Goal: Task Accomplishment & Management: Manage account settings

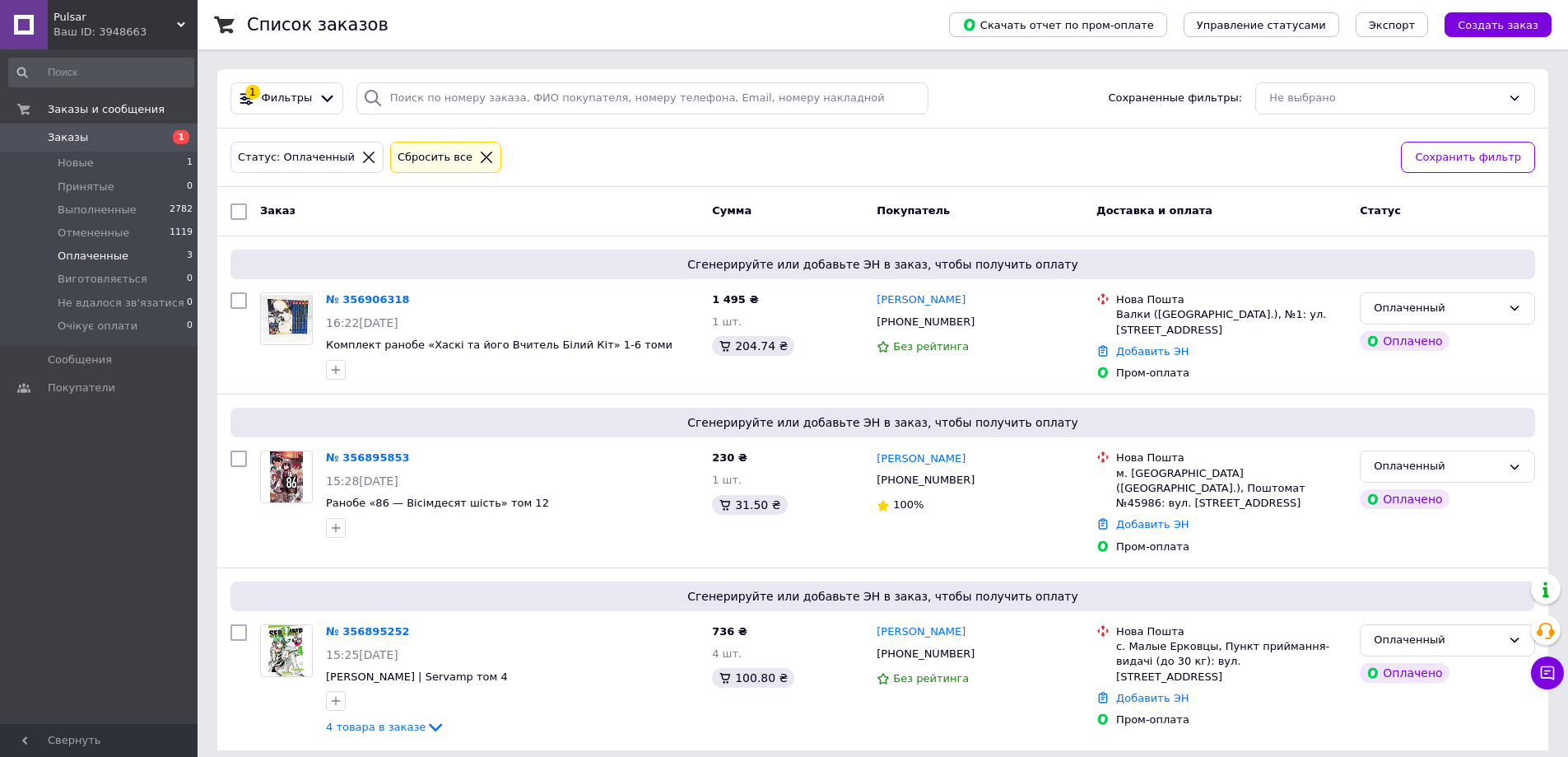
scroll to position [13, 0]
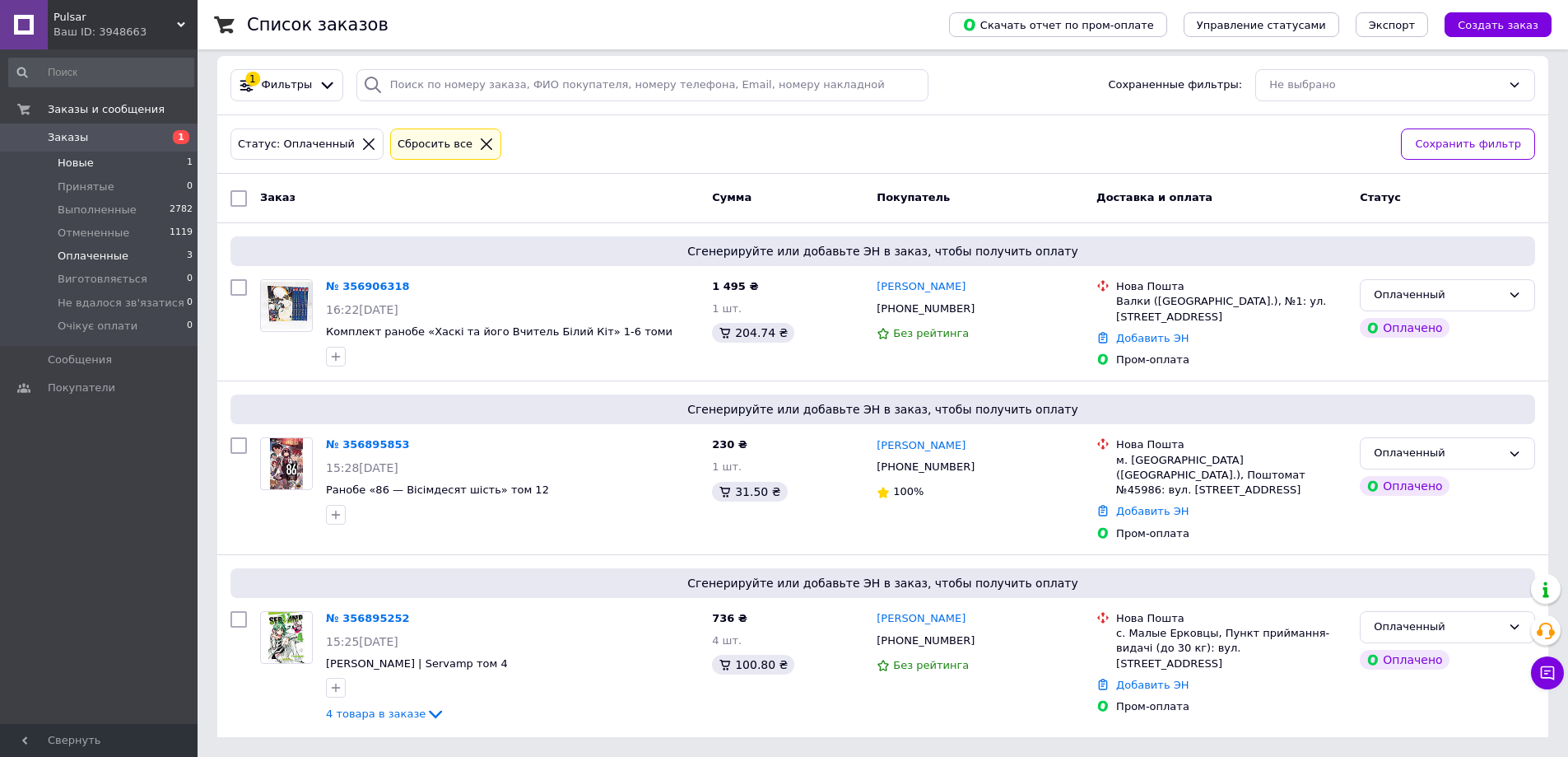
click at [79, 164] on span "Новые" at bounding box center [76, 163] width 37 height 14
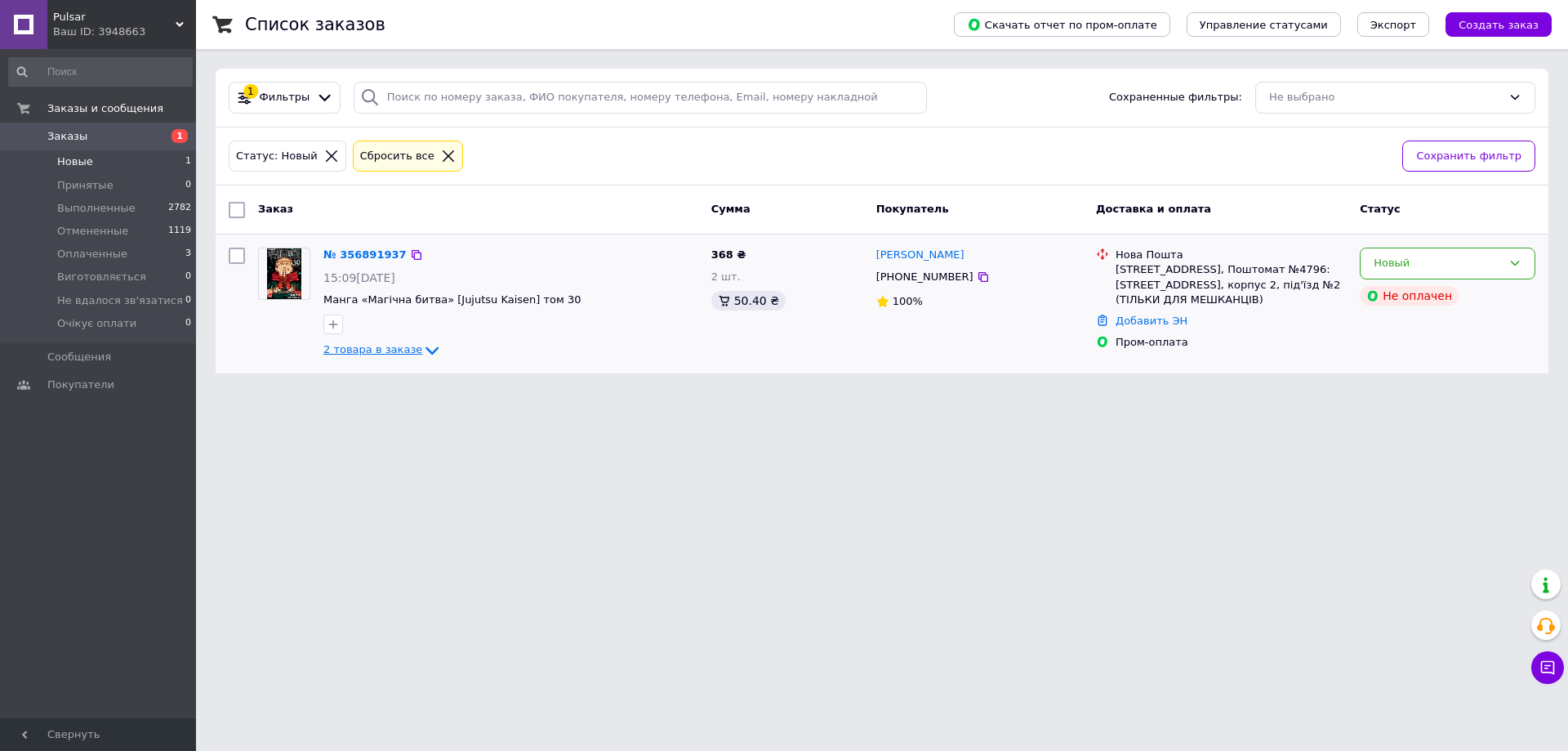
click at [391, 350] on span "2 товара в заказе" at bounding box center [372, 349] width 99 height 13
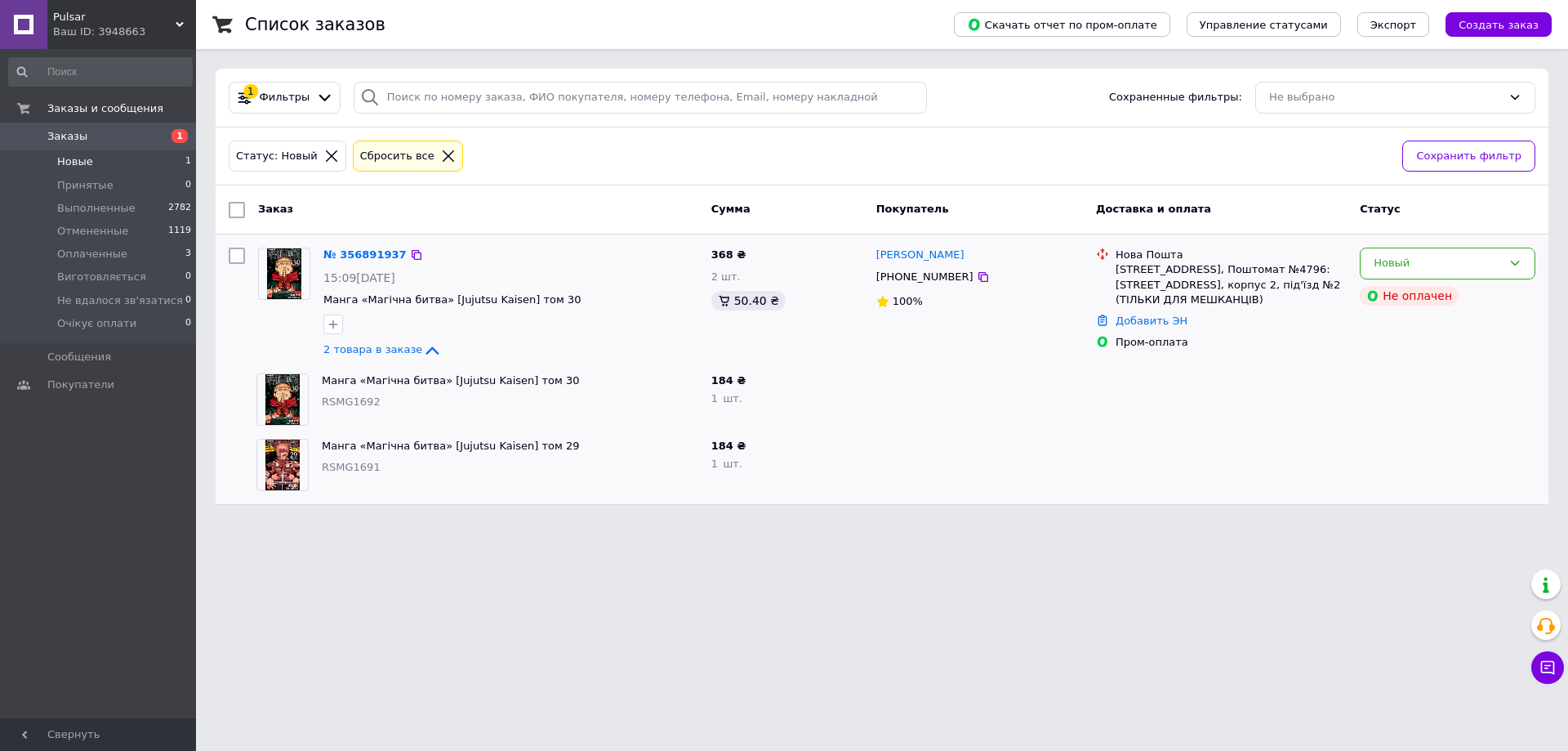
click at [1446, 245] on div "Новый Не оплачен" at bounding box center [1447, 303] width 188 height 125
click at [1440, 257] on div "Новый" at bounding box center [1438, 264] width 128 height 17
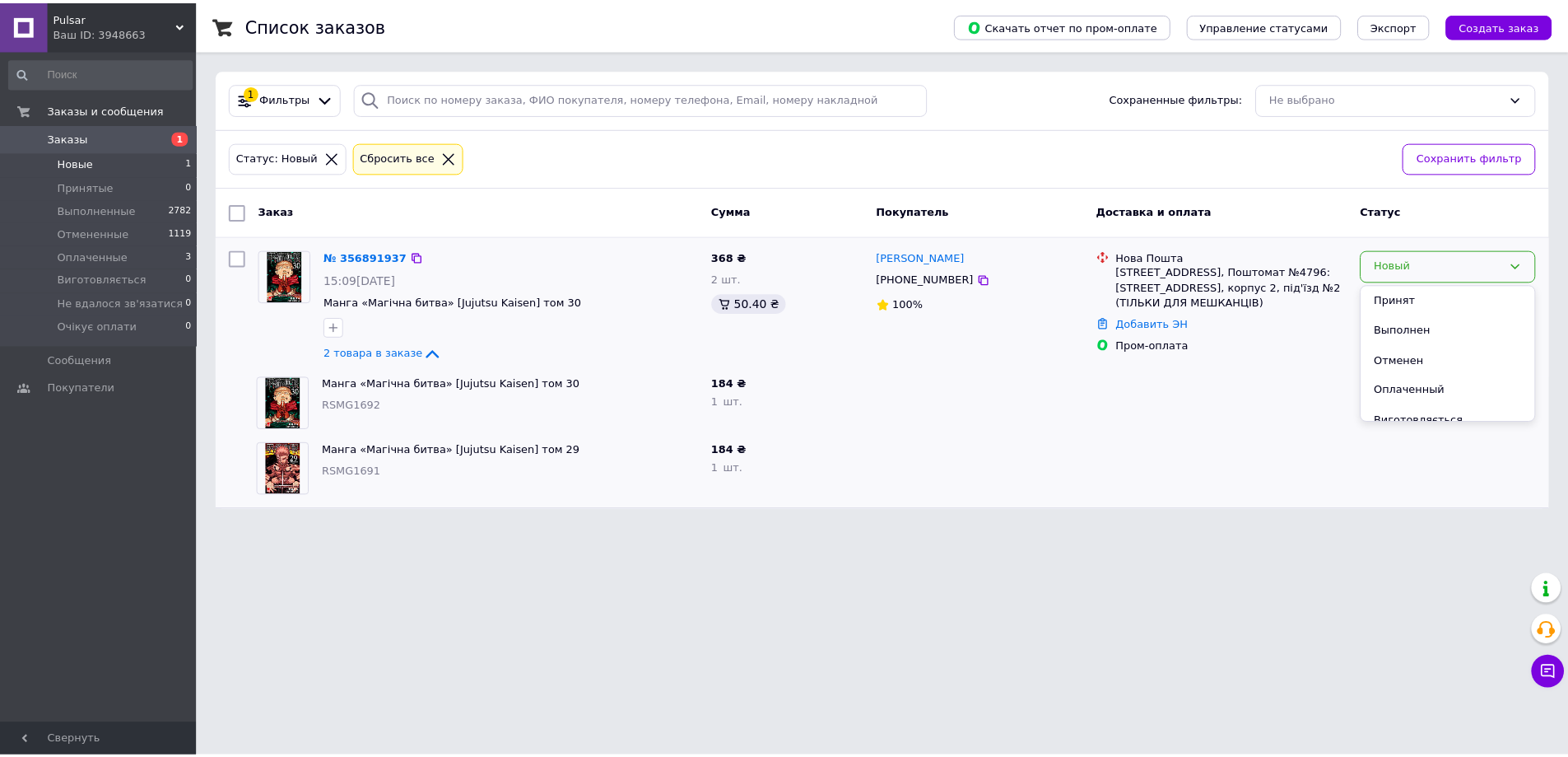
scroll to position [74, 0]
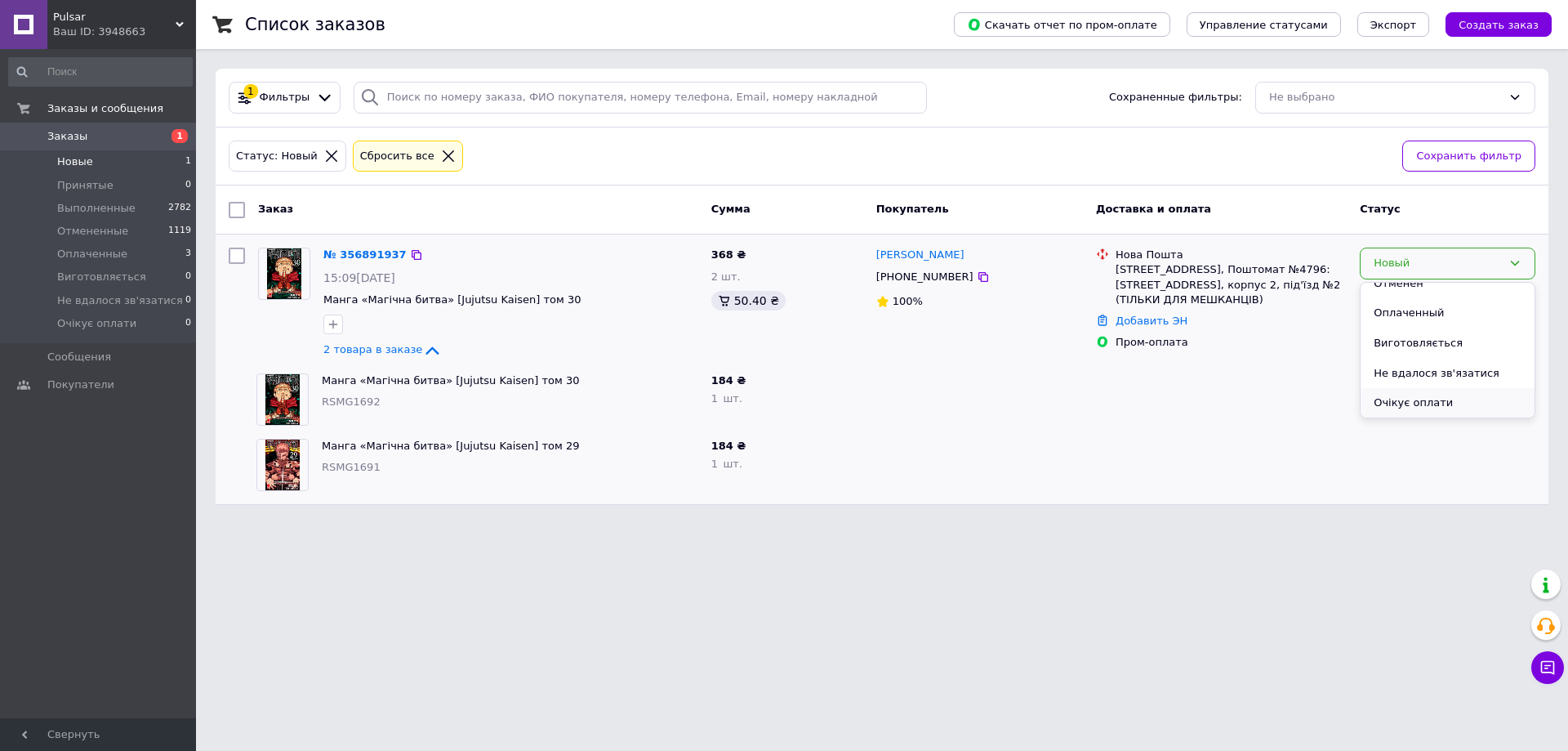
click at [1405, 392] on li "Очікує оплати" at bounding box center [1447, 403] width 174 height 30
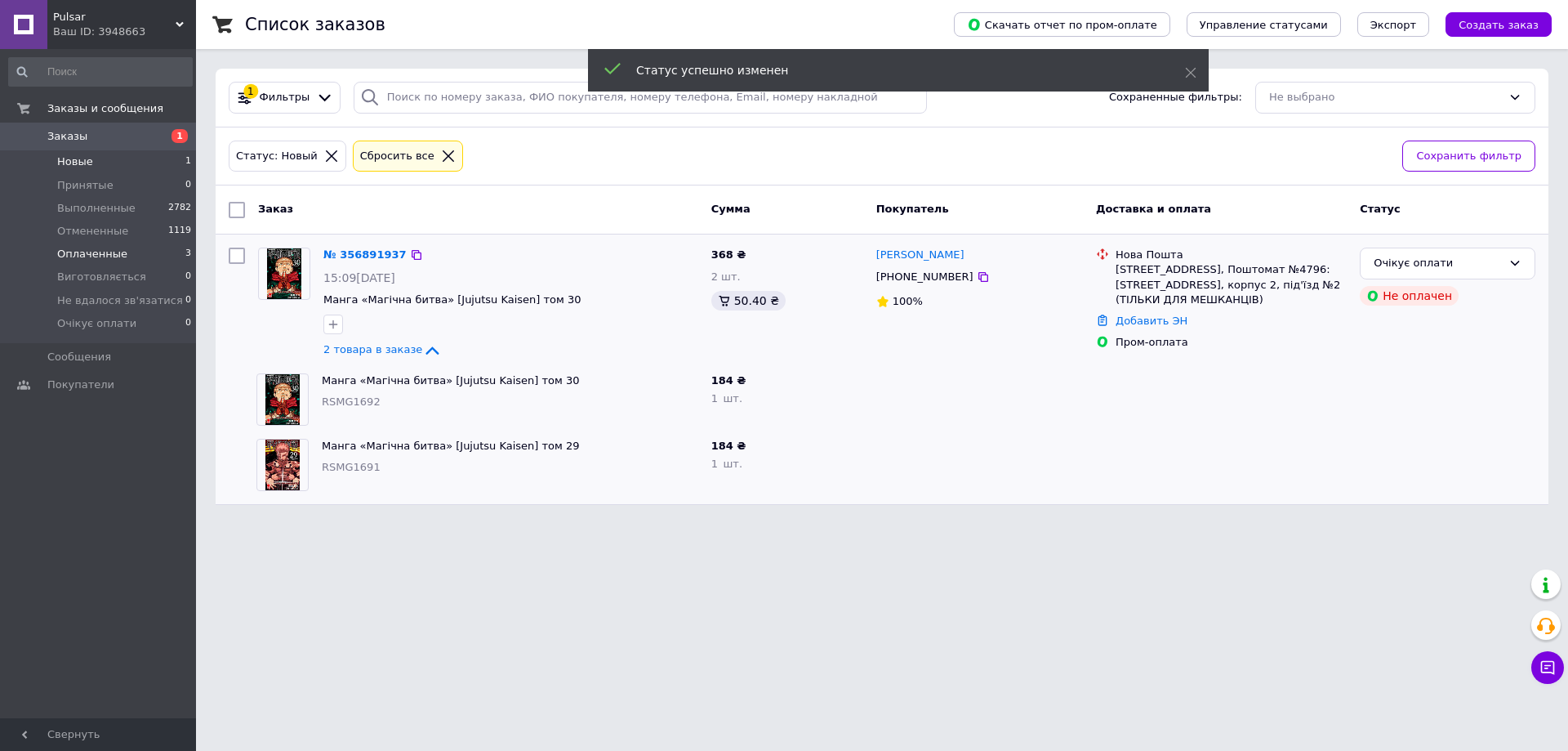
click at [155, 253] on li "Оплаченные 3" at bounding box center [100, 253] width 201 height 23
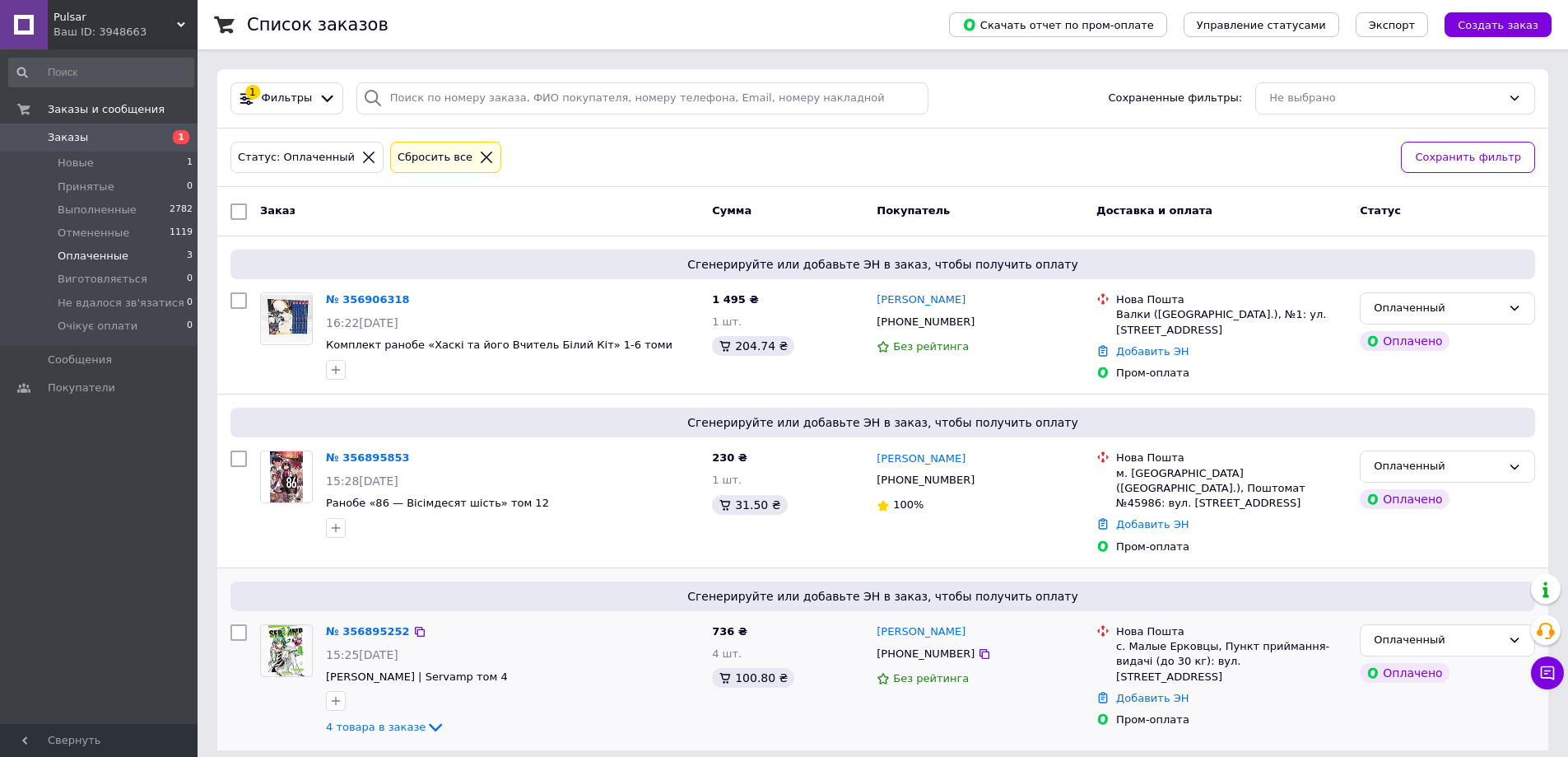
click at [350, 734] on div "4 товара в заказе" at bounding box center [512, 726] width 373 height 20
click at [346, 730] on span "4 товара в заказе" at bounding box center [375, 726] width 100 height 13
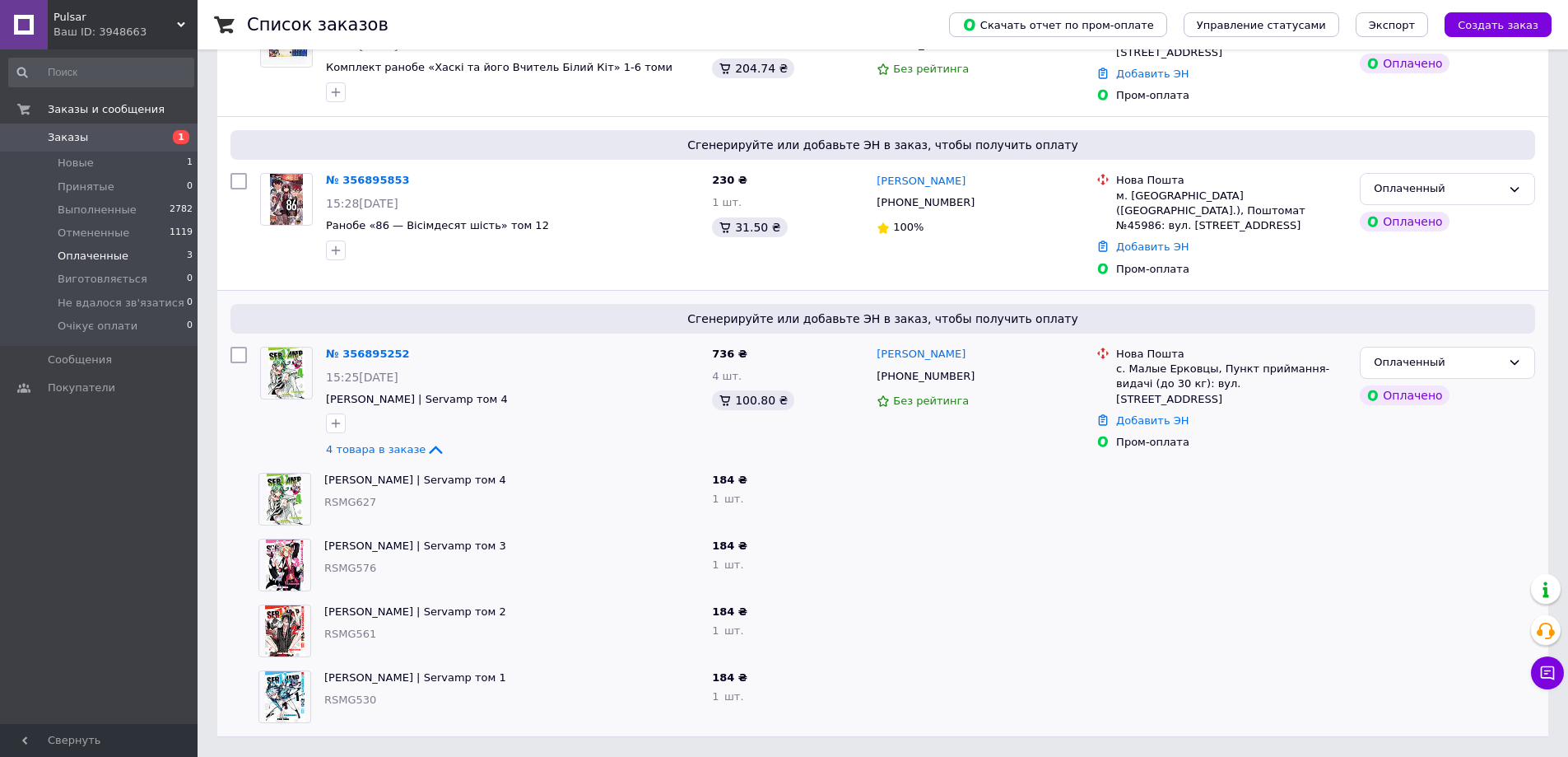
scroll to position [113, 0]
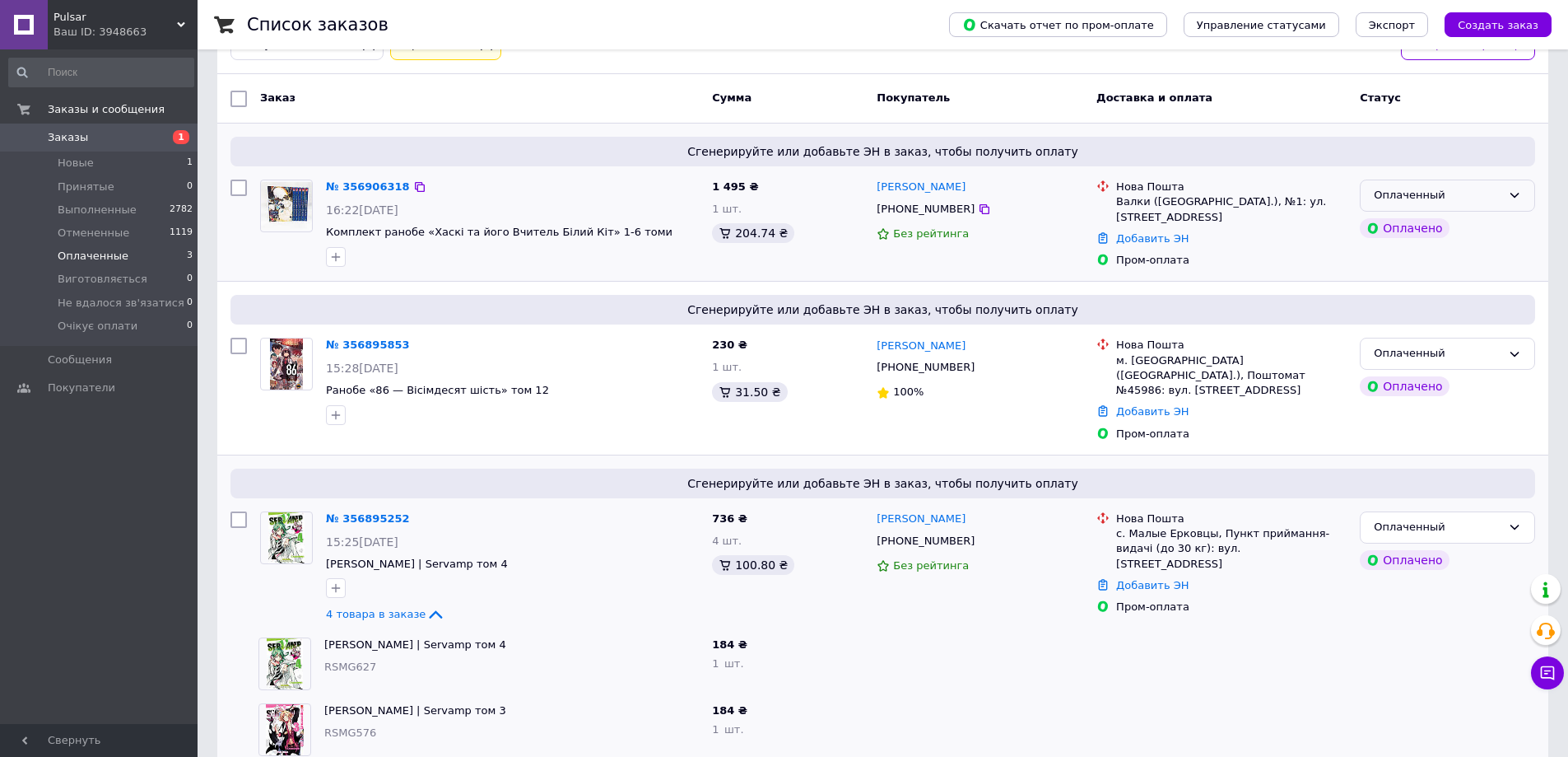
click at [1462, 202] on div "Оплаченный" at bounding box center [1438, 196] width 128 height 17
click at [1445, 284] on li "Виготовляється" at bounding box center [1448, 277] width 174 height 31
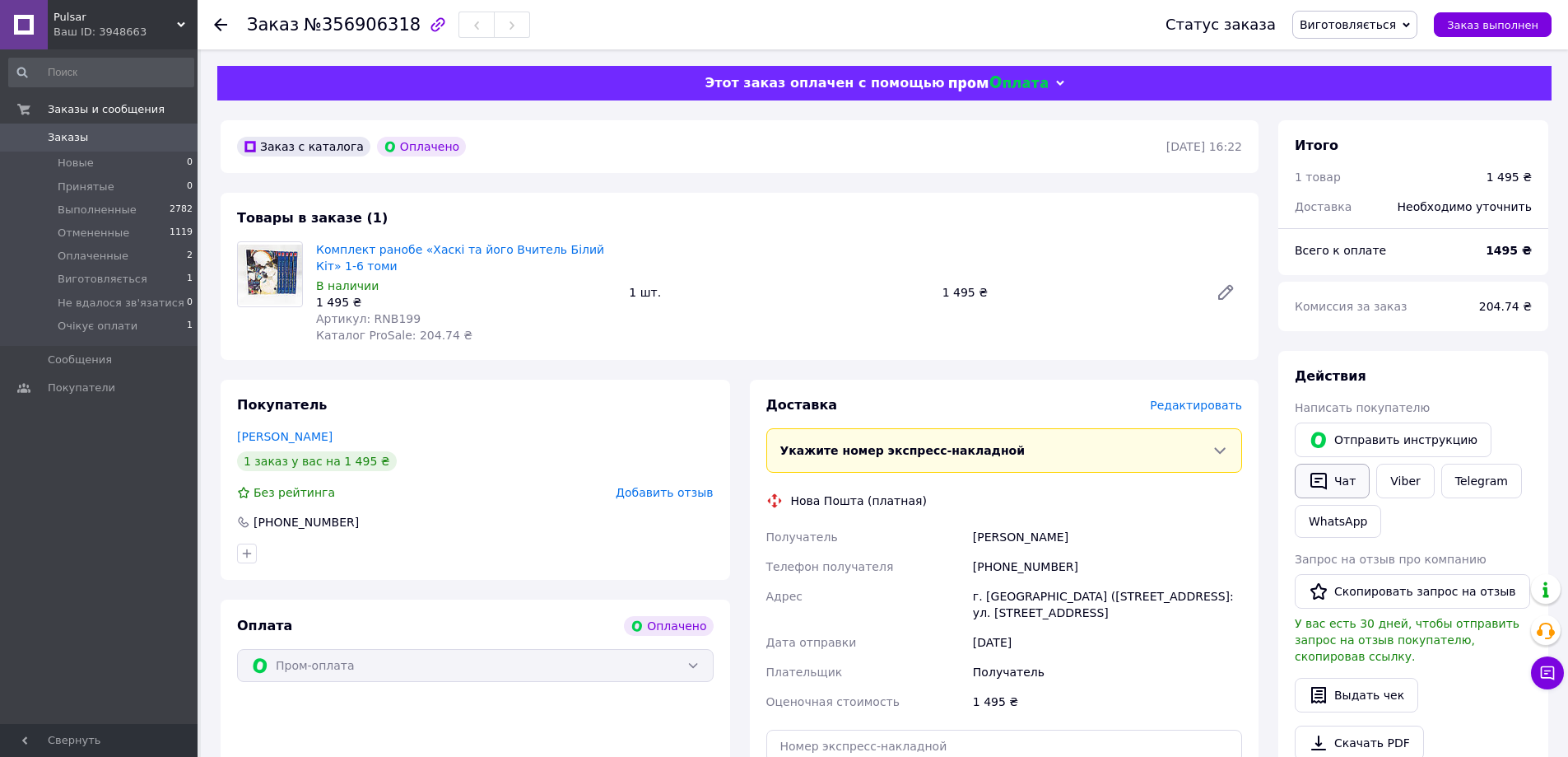
click at [1322, 490] on button "Чат" at bounding box center [1332, 481] width 75 height 35
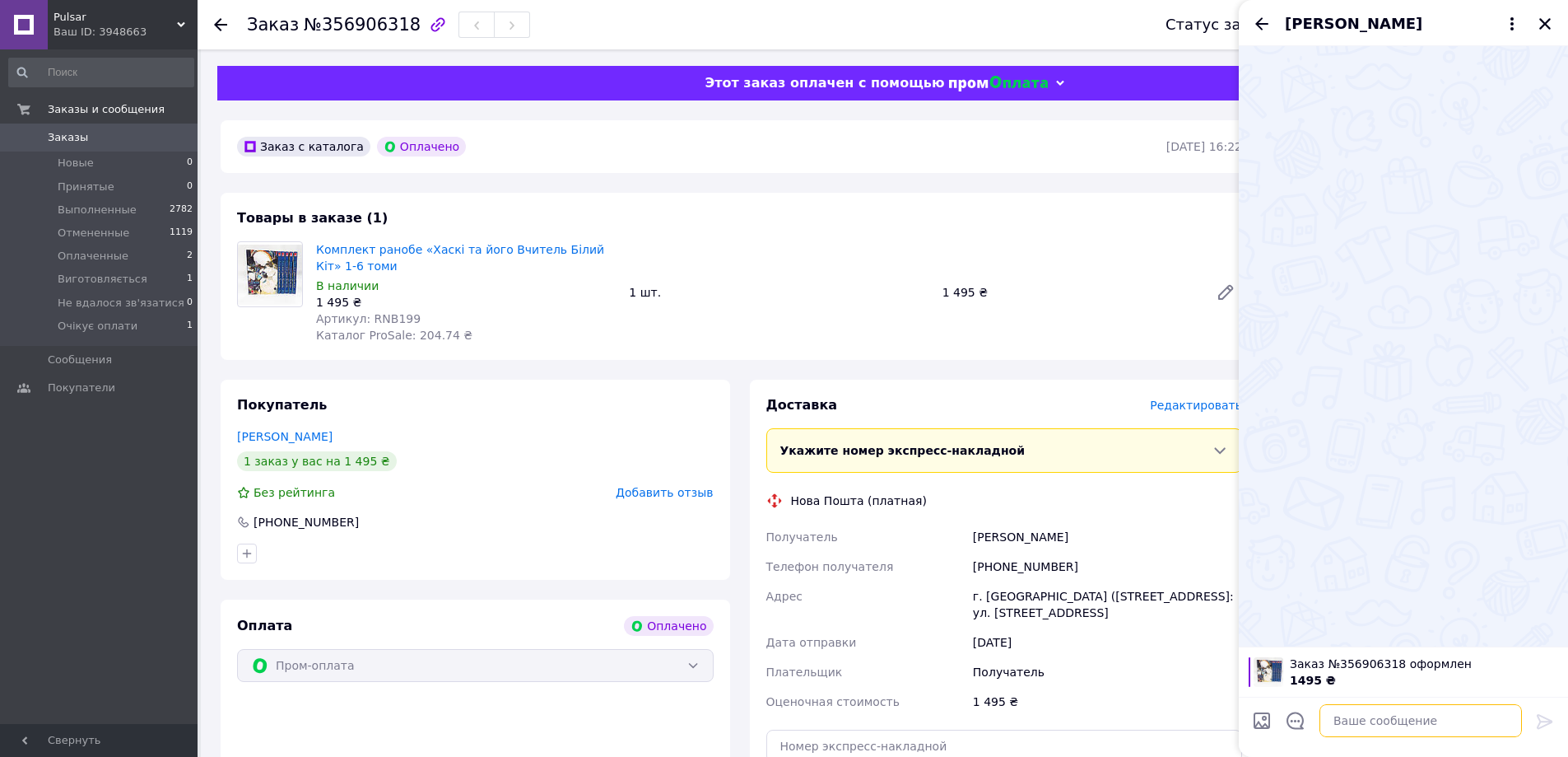
click at [1364, 725] on textarea at bounding box center [1421, 720] width 203 height 33
paste textarea "Добрий день, подушки виготовляються на наших фабриках тільки по повній передопл…"
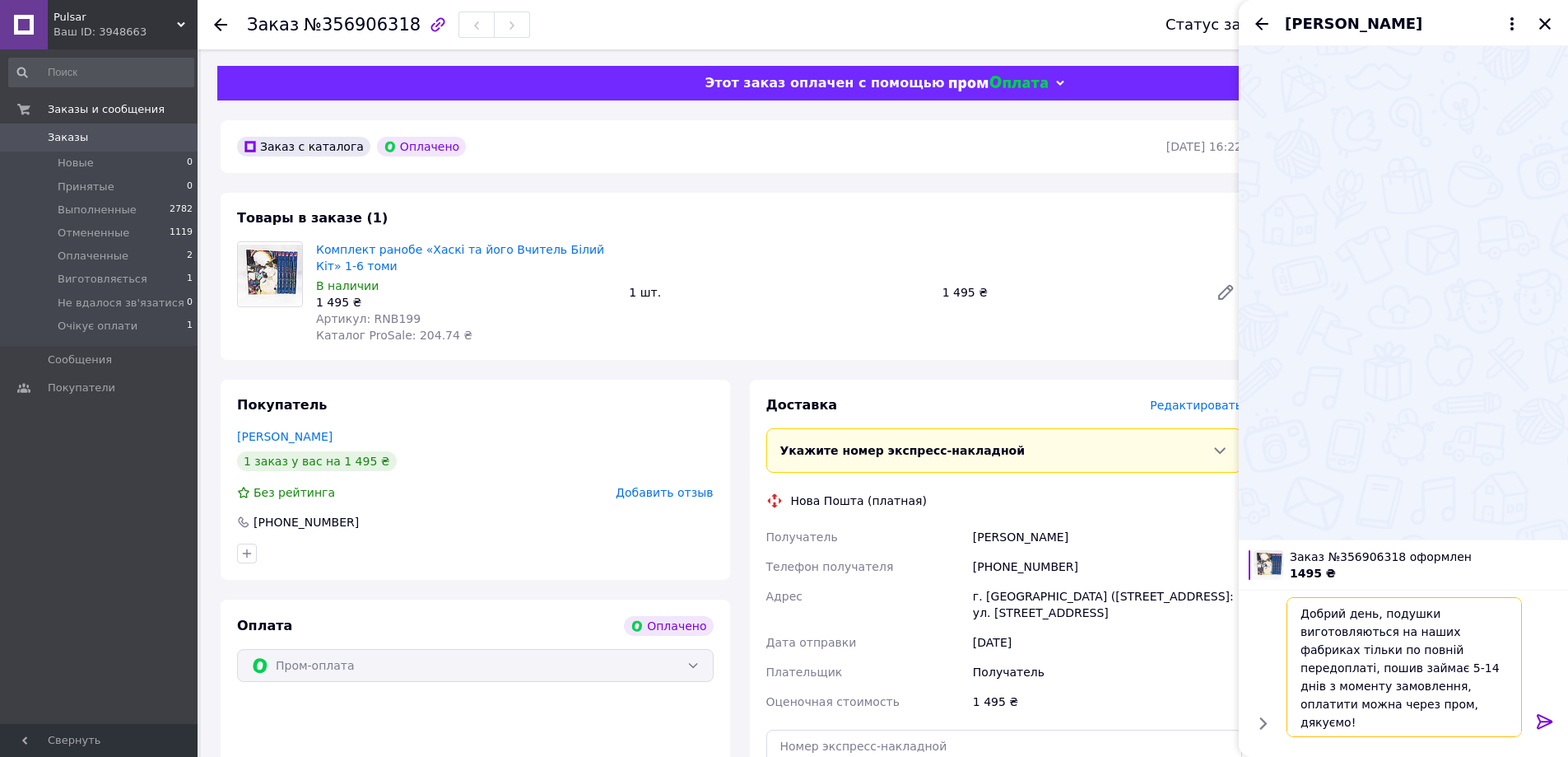
drag, startPoint x: 1378, startPoint y: 610, endPoint x: 1429, endPoint y: 612, distance: 51.0
click at [1429, 612] on textarea "Добрий день, подушки виготовляються на наших фабриках тільки по повній передопл…" at bounding box center [1405, 667] width 236 height 140
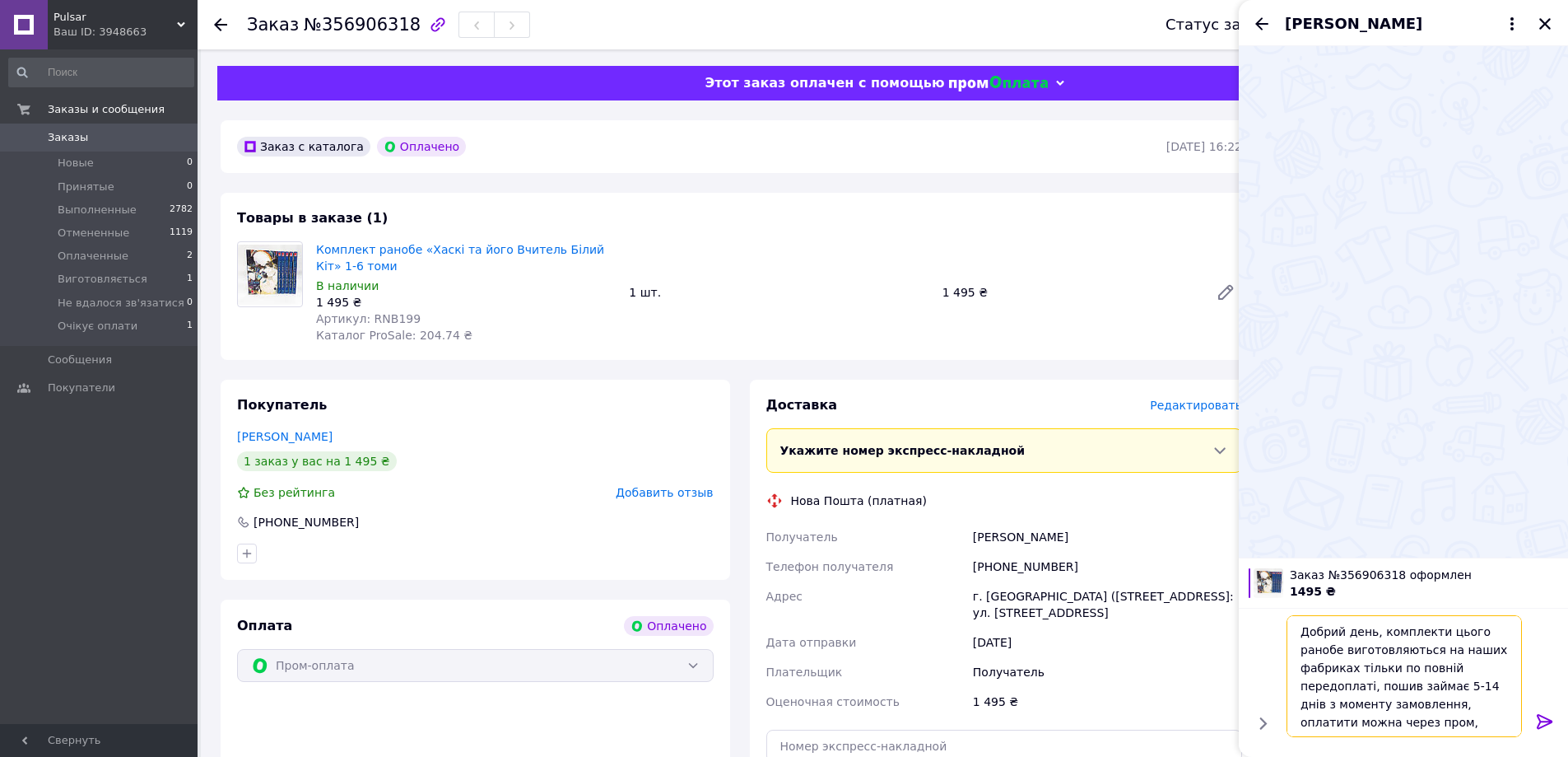
drag, startPoint x: 1357, startPoint y: 668, endPoint x: 1405, endPoint y: 691, distance: 53.2
click at [1405, 691] on textarea "Добрий день, комплекти цього ранобе виготовляються на наших фабриках тільки по …" at bounding box center [1405, 675] width 236 height 122
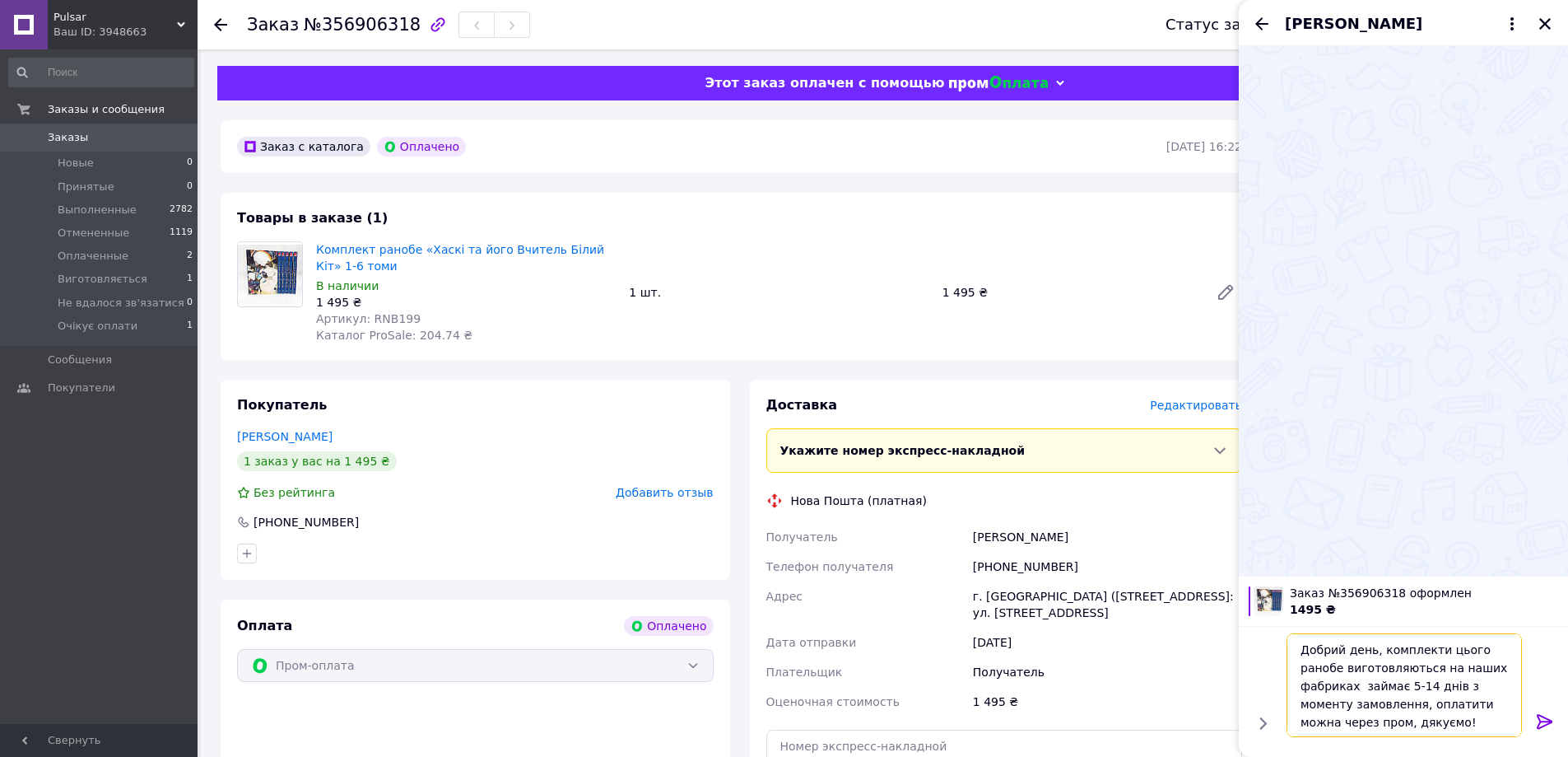
drag, startPoint x: 1399, startPoint y: 691, endPoint x: 1357, endPoint y: 683, distance: 42.8
click at [1357, 683] on textarea "Добрий день, комплекти цього ранобе виготовляються на наших фабриках займає 5-1…" at bounding box center [1405, 685] width 236 height 104
click at [1427, 685] on textarea "Добрий день, комплекти цього ранобе виготовляються на наших фабриках протягом 5…" at bounding box center [1405, 685] width 236 height 104
drag, startPoint x: 1418, startPoint y: 704, endPoint x: 1439, endPoint y: 733, distance: 35.8
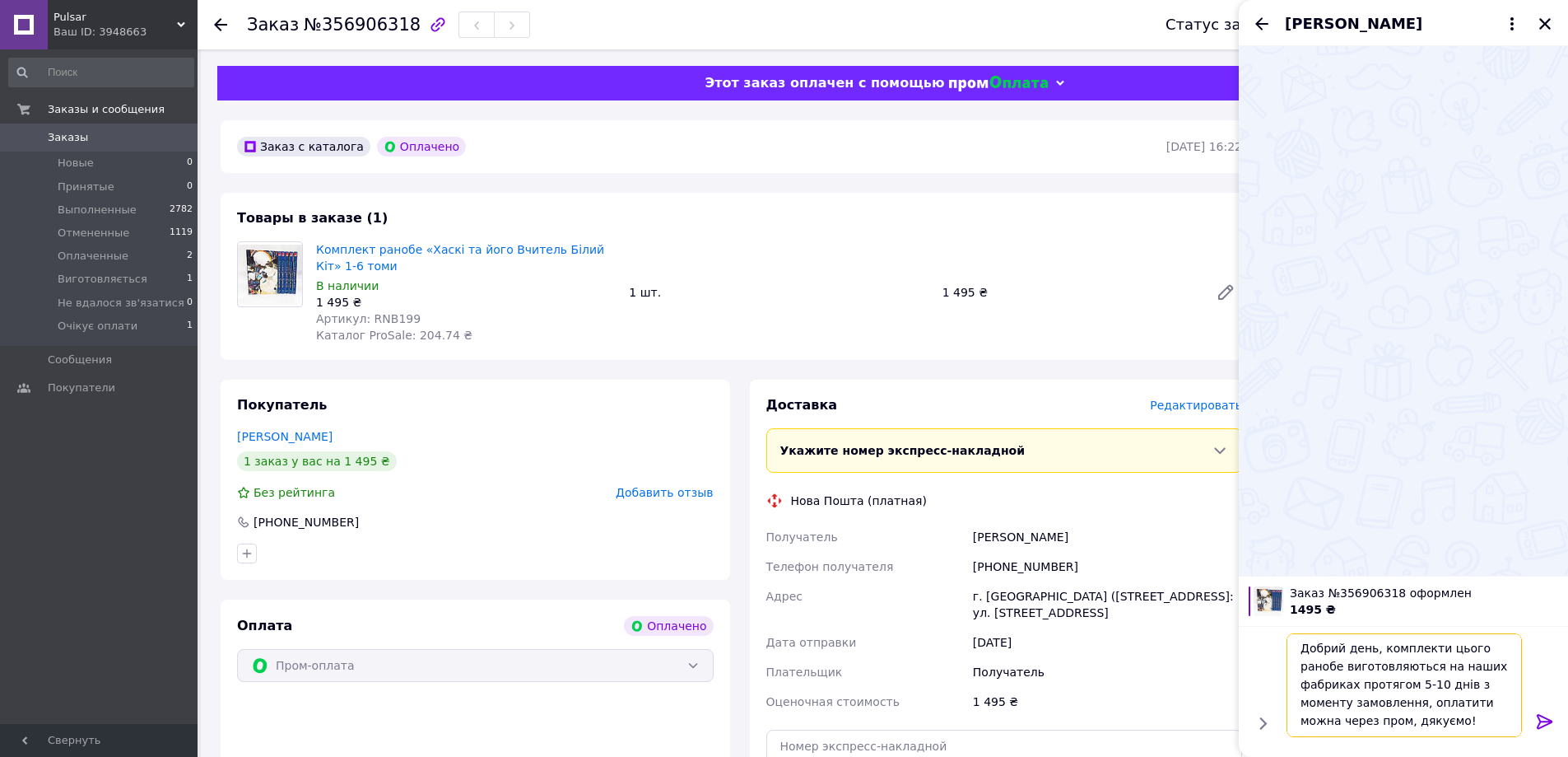
click at [1439, 733] on textarea "Добрий день, комплекти цього ранобе виготовляються на наших фабриках протягом 5…" at bounding box center [1405, 685] width 236 height 104
type textarea "Добрий день, комплекти цього ранобе виготовляються на наших фабриках протягом 5…"
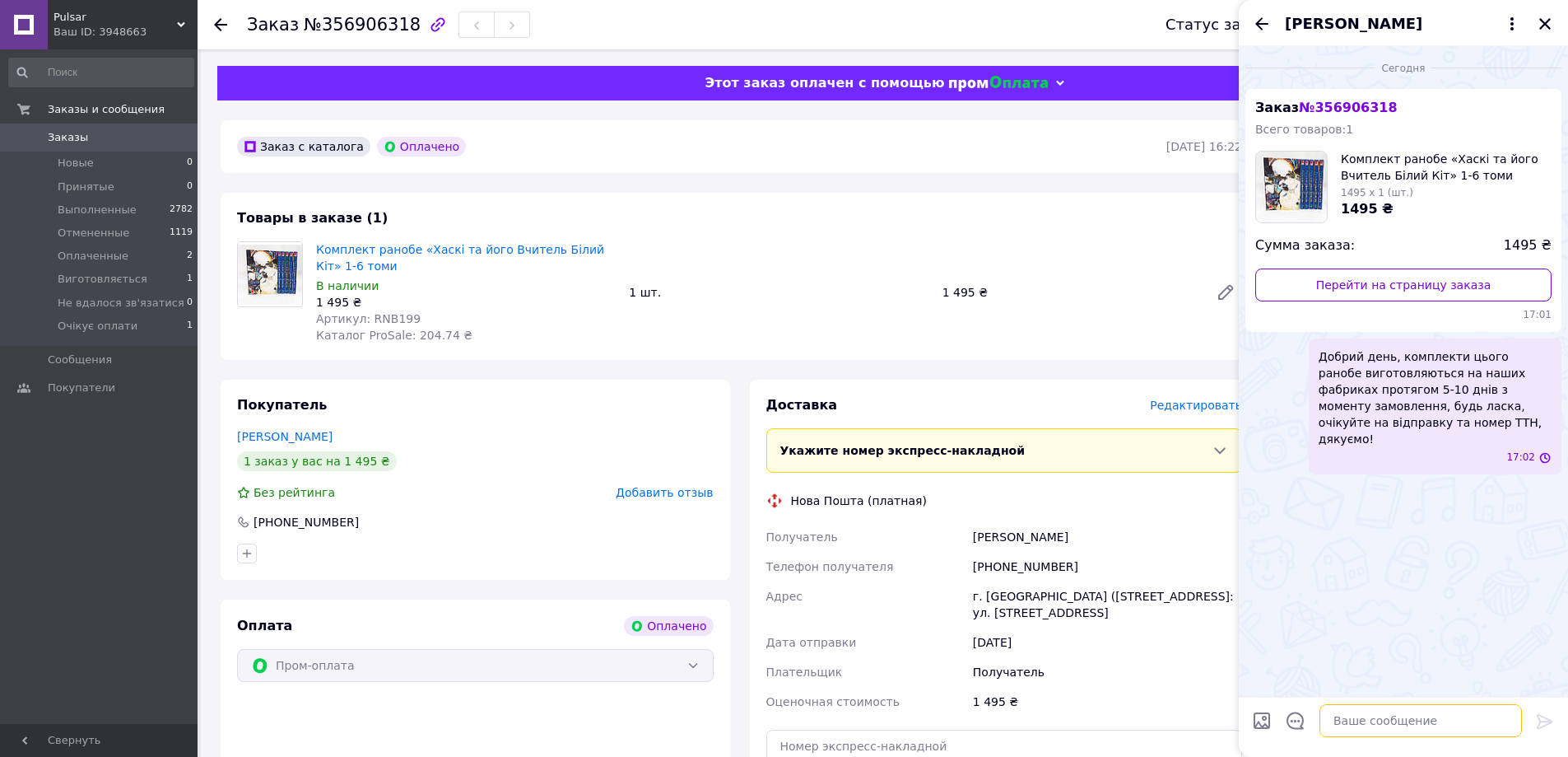
scroll to position [0, 0]
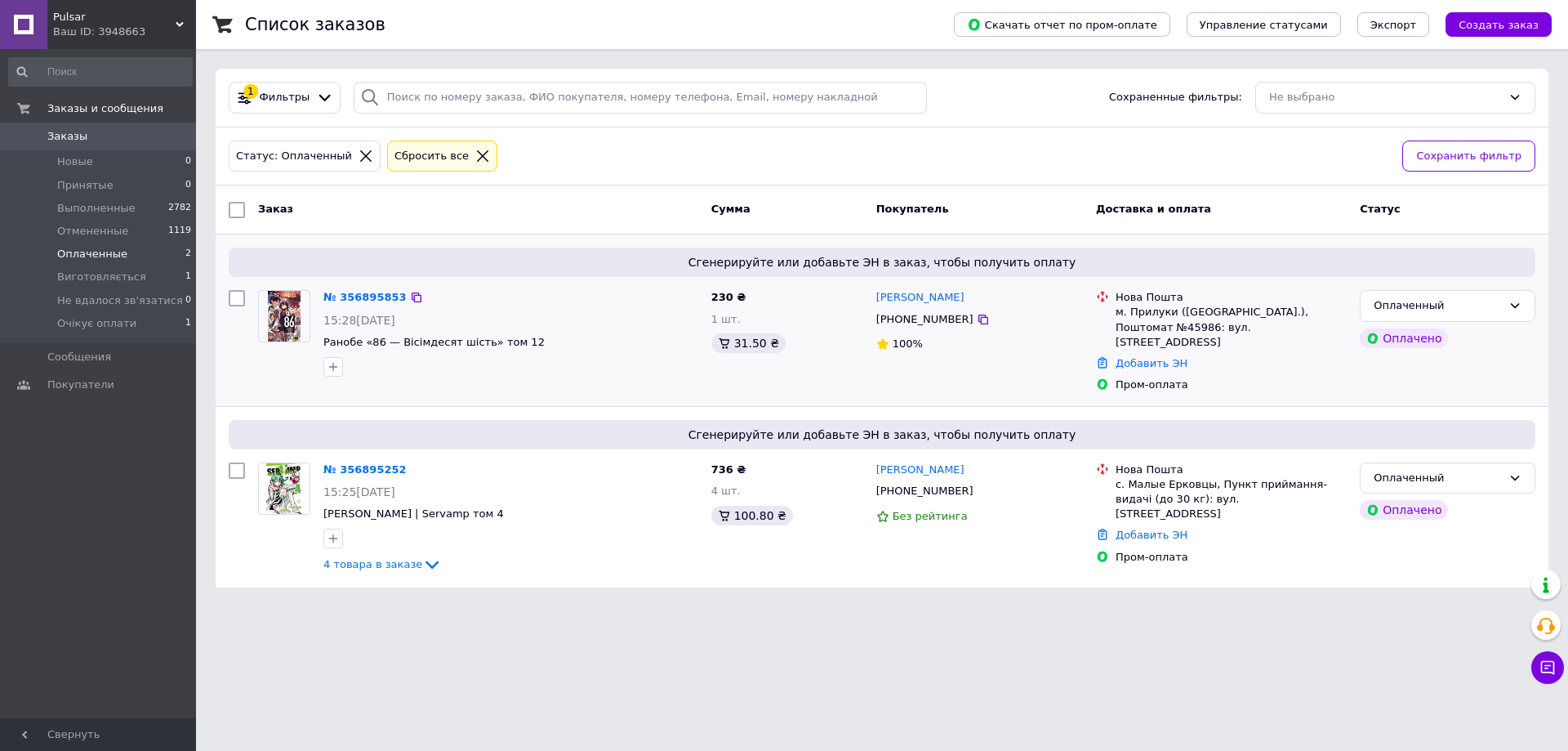
click at [905, 316] on div "[PHONE_NUMBER]" at bounding box center [925, 319] width 104 height 21
copy div "380991565998"
drag, startPoint x: 884, startPoint y: 298, endPoint x: 872, endPoint y: 299, distance: 12.0
click at [872, 299] on div "Дмитро Бігунов +380991565998 100%" at bounding box center [979, 341] width 220 height 116
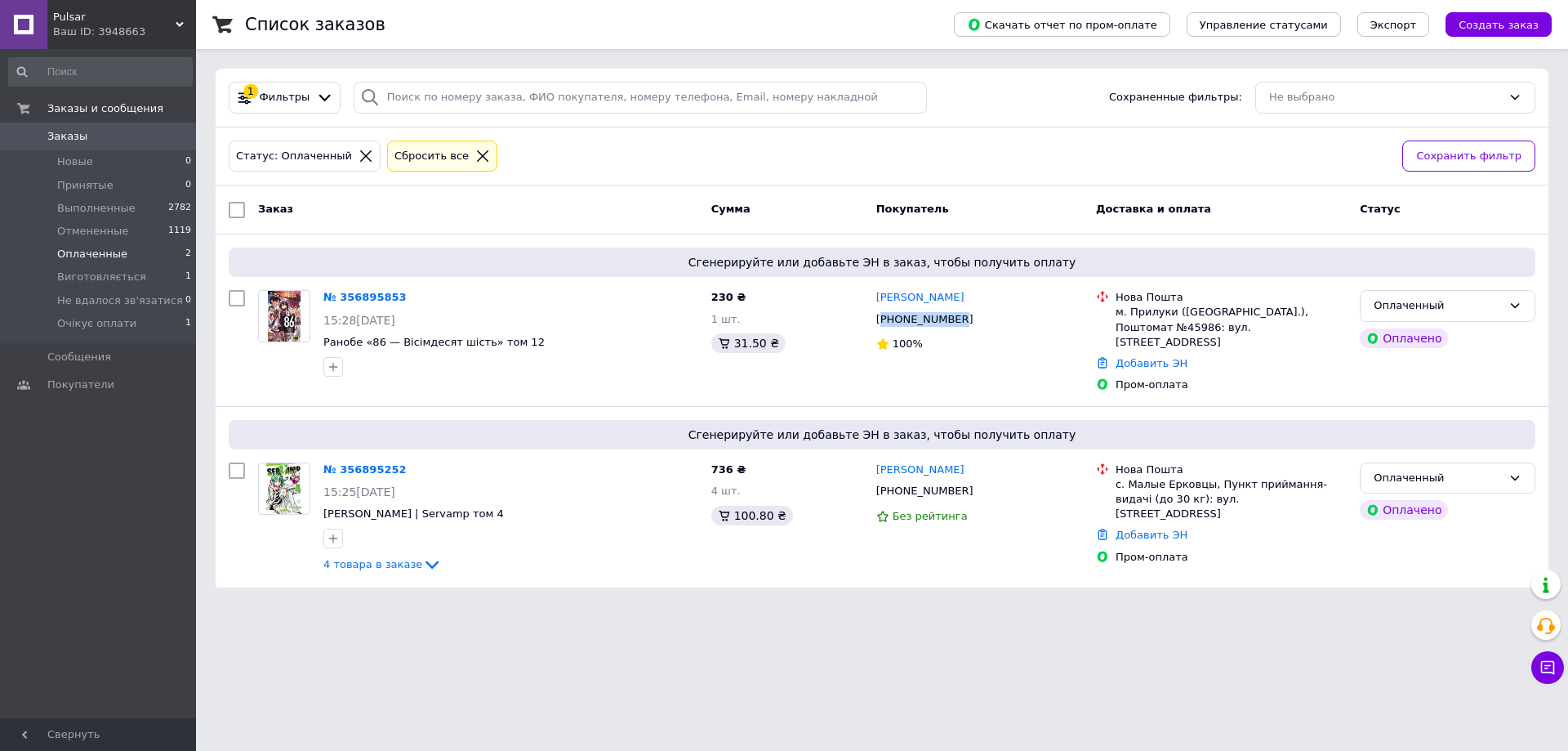
copy link "[PERSON_NAME]"
click at [1144, 328] on div "м. [GEOGRAPHIC_DATA] ([GEOGRAPHIC_DATA].), Поштомат №45986: вул. [STREET_ADDRES…" at bounding box center [1231, 327] width 231 height 45
click at [1144, 329] on div "м. [GEOGRAPHIC_DATA] ([GEOGRAPHIC_DATA].), Поштомат №45986: вул. [STREET_ADDRES…" at bounding box center [1231, 327] width 231 height 45
copy div "45986"
click at [1148, 358] on div "Добавить ЭН" at bounding box center [1230, 364] width 237 height 22
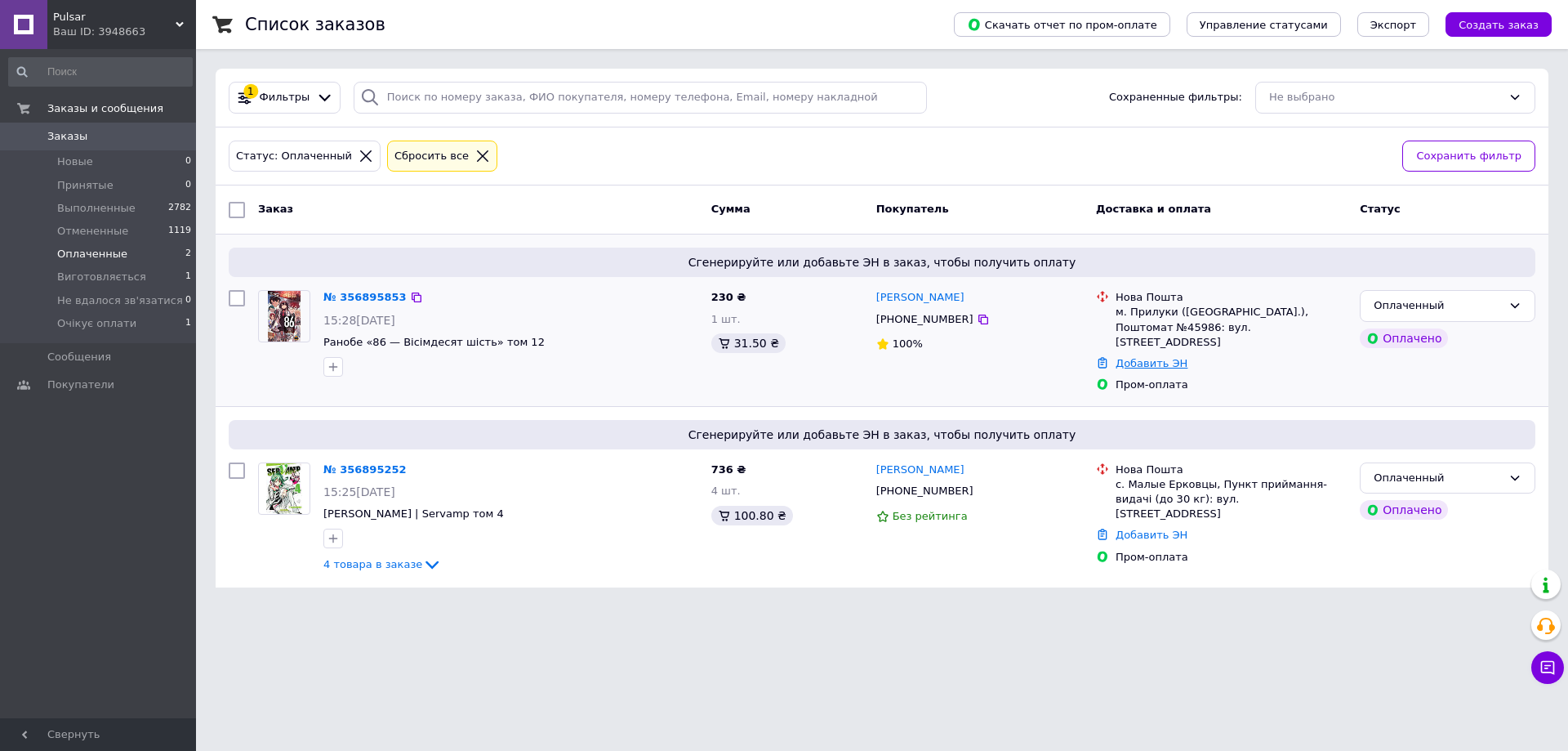
click at [1148, 362] on link "Добавить ЭН" at bounding box center [1151, 363] width 72 height 13
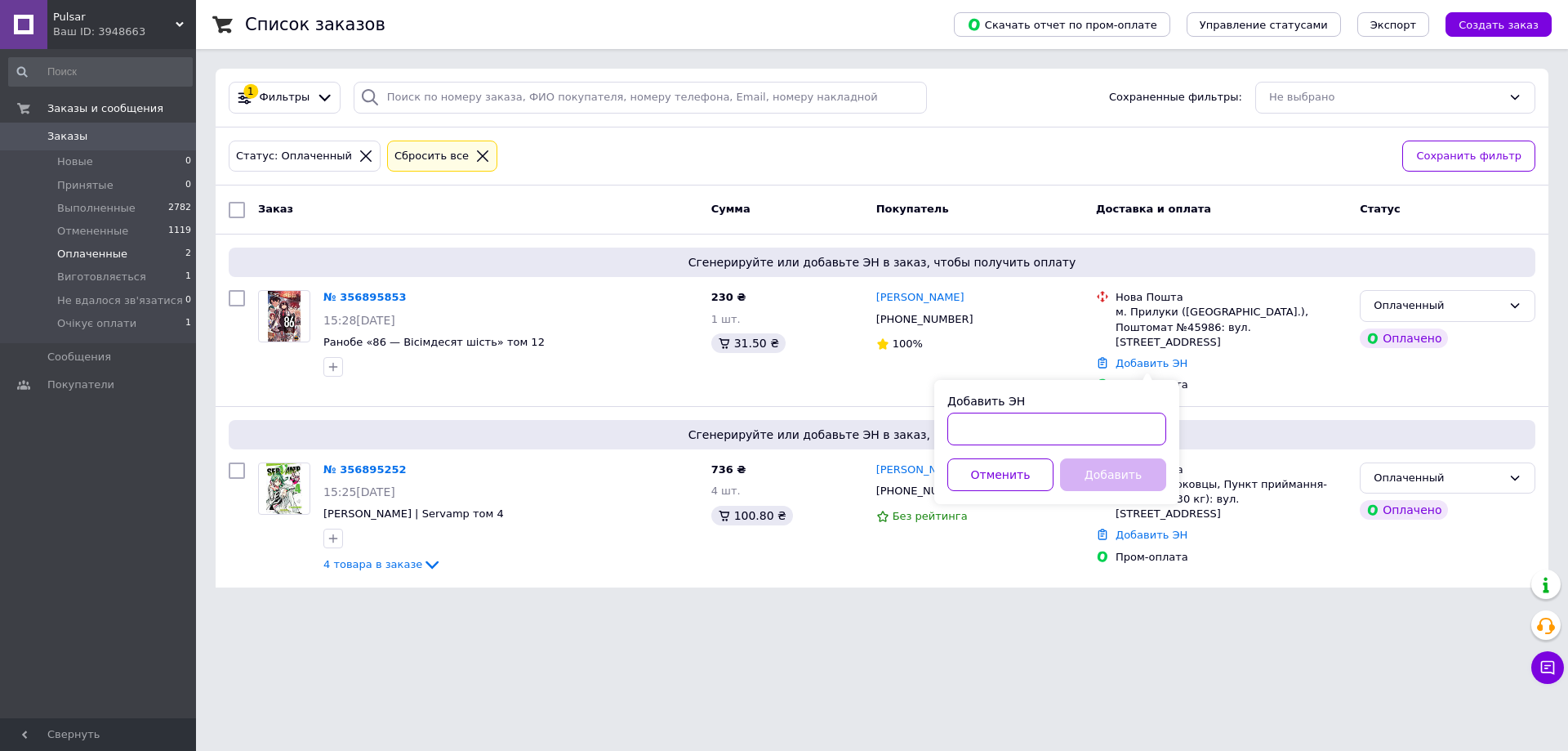
drag, startPoint x: 1109, startPoint y: 422, endPoint x: 1105, endPoint y: 452, distance: 30.3
click at [1108, 422] on input "Добавить ЭН" at bounding box center [1056, 428] width 219 height 33
paste input "20451225297939"
type input "20451225297939"
click at [1104, 469] on button "Добавить" at bounding box center [1113, 475] width 106 height 33
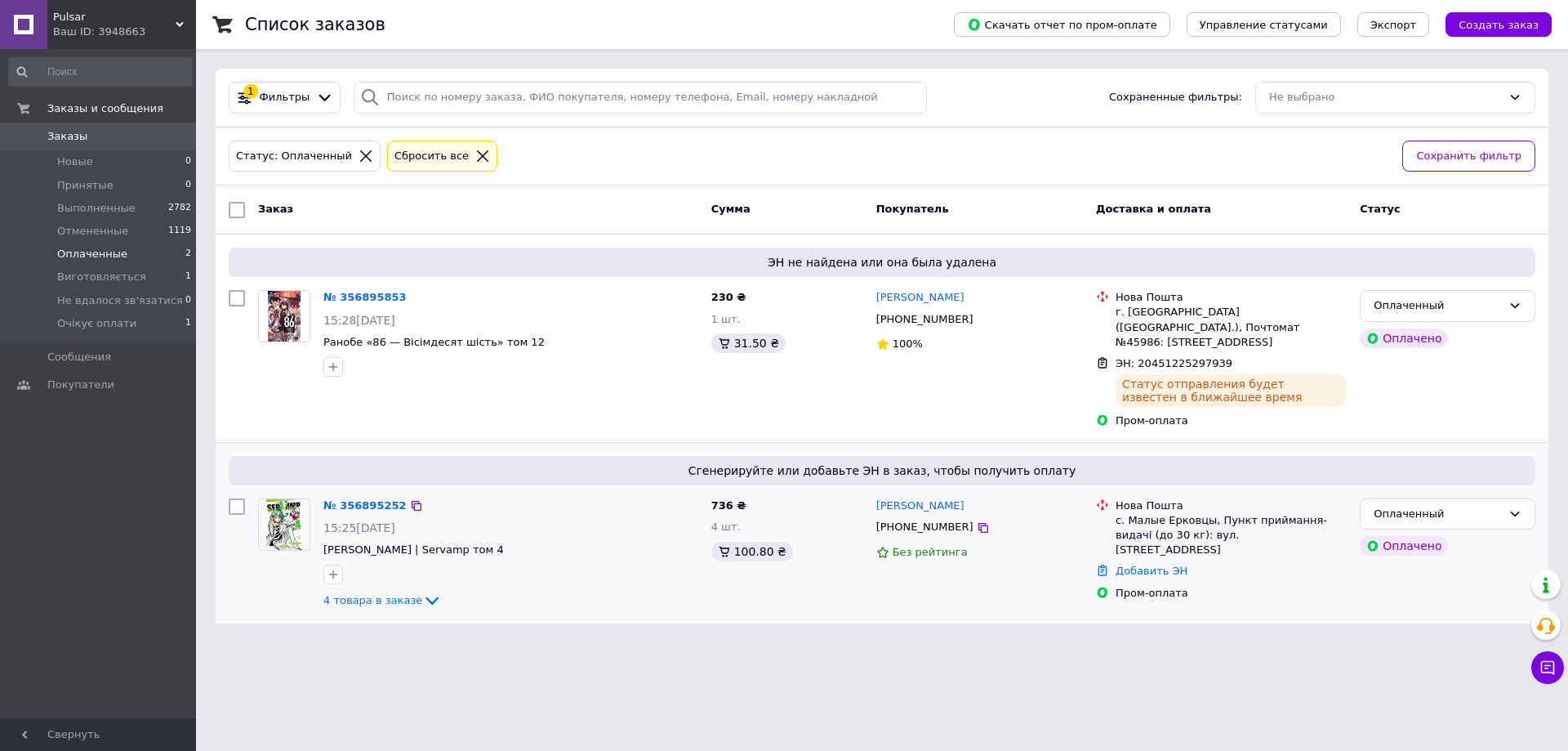
click at [912, 526] on div "[PHONE_NUMBER]" at bounding box center [925, 526] width 104 height 21
copy div "380501721538"
copy link "[PERSON_NAME]"
drag, startPoint x: 975, startPoint y: 508, endPoint x: 810, endPoint y: 362, distance: 220.3
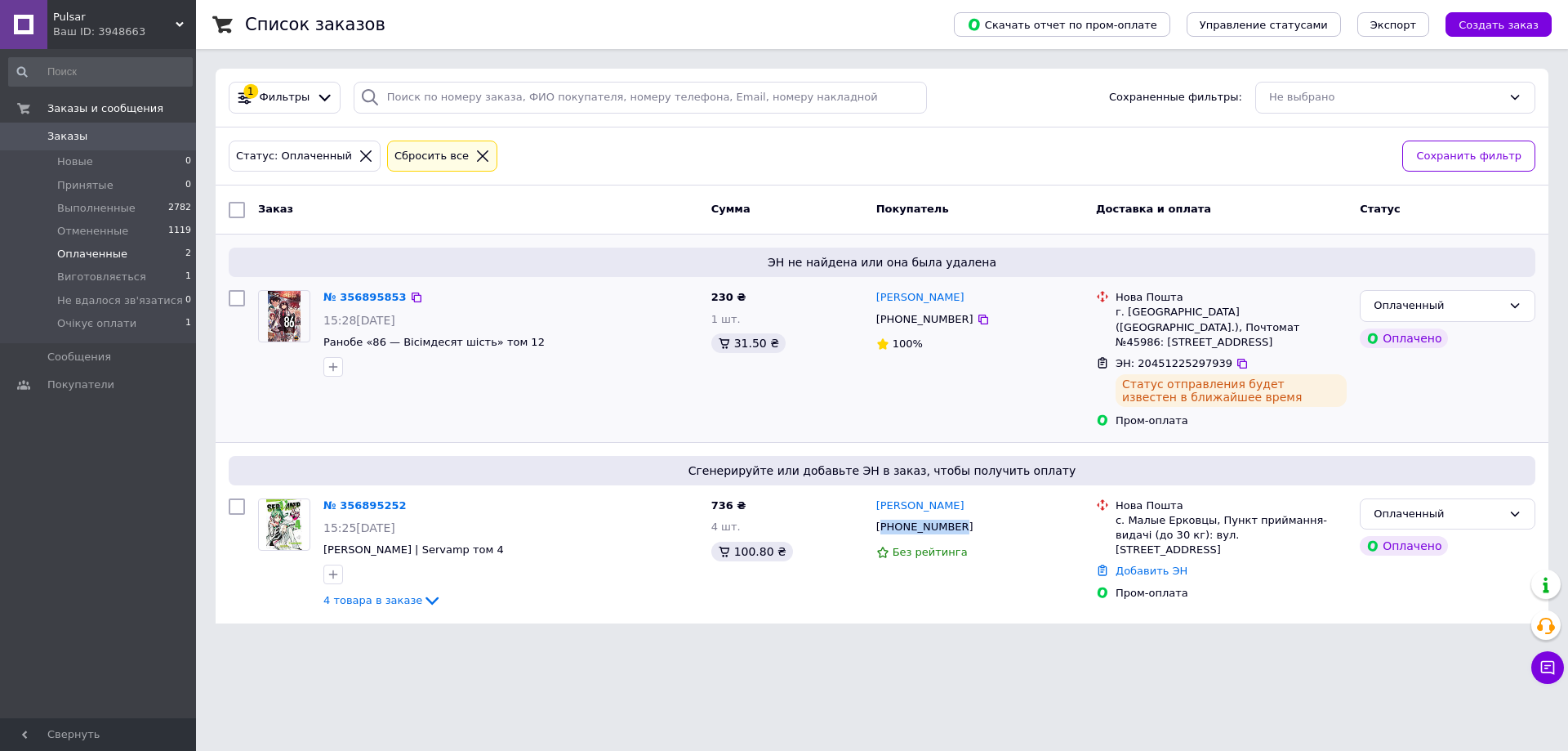
click at [879, 492] on div "Софія Баришовець +380501721538 Без рейтинга" at bounding box center [979, 554] width 220 height 125
drag, startPoint x: 1130, startPoint y: 522, endPoint x: 1204, endPoint y: 525, distance: 74.1
click at [1204, 525] on div "с. Малые Ерковцы, Пункт приймання-видачі (до 30 кг): вул. [STREET_ADDRESS]" at bounding box center [1231, 535] width 231 height 45
copy div "Малые Ерковцы"
click at [1158, 564] on link "Добавить ЭН" at bounding box center [1151, 570] width 72 height 13
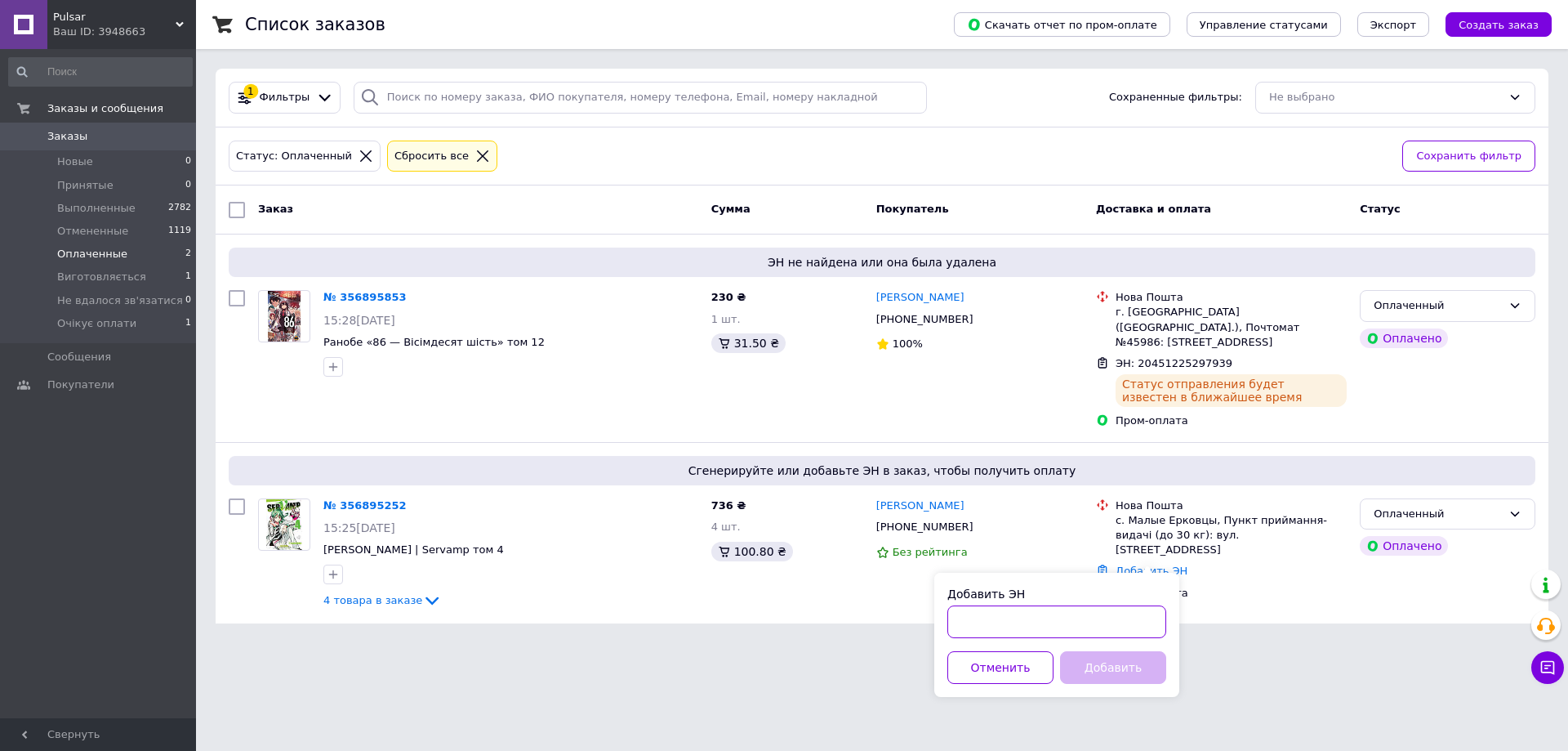
drag, startPoint x: 1131, startPoint y: 607, endPoint x: 1124, endPoint y: 634, distance: 27.9
click at [1131, 607] on input "Добавить ЭН" at bounding box center [1056, 622] width 219 height 33
paste input "20451225299294"
type input "20451225299294"
click at [1110, 671] on button "Добавить" at bounding box center [1113, 667] width 106 height 33
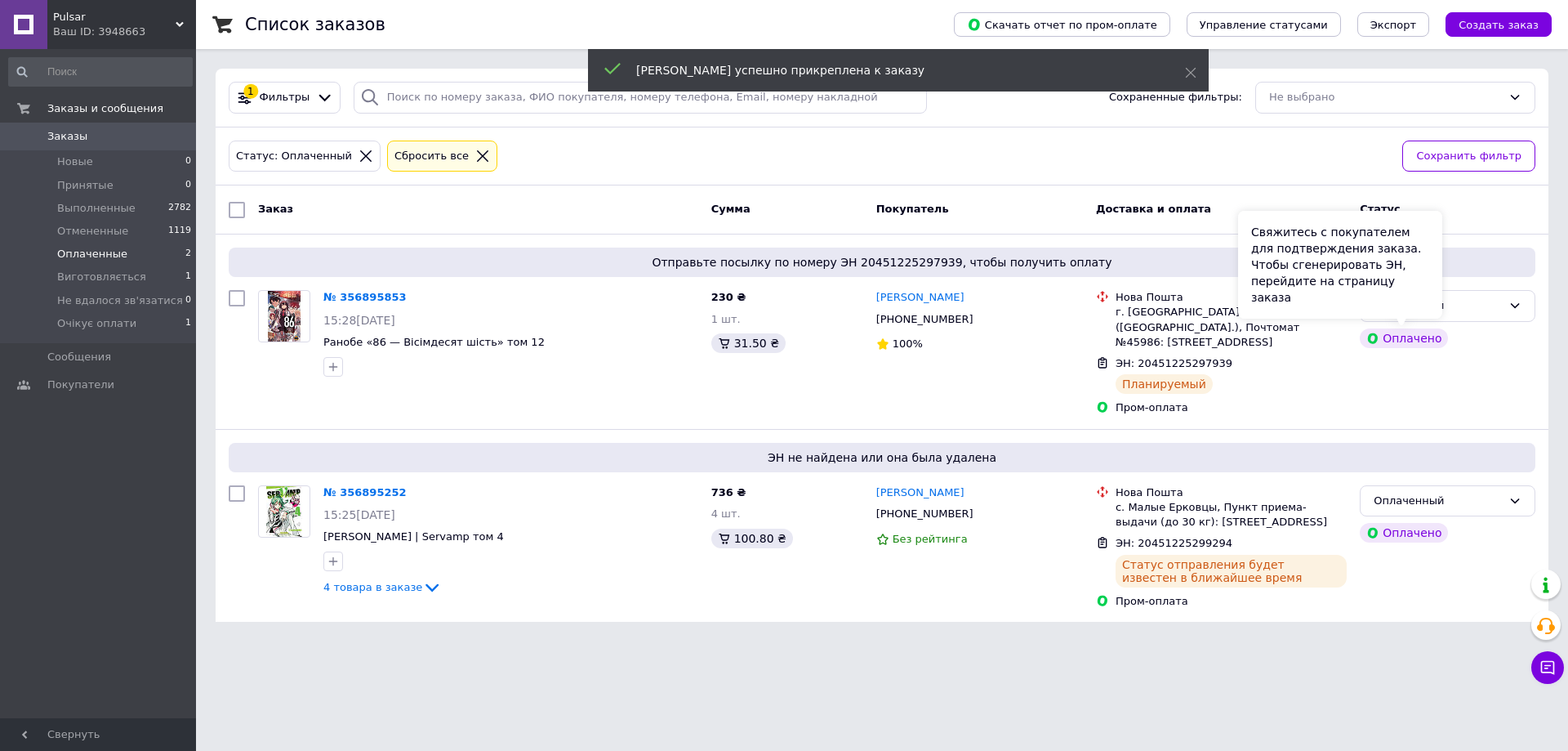
click at [1429, 304] on div "Свяжитесь с покупателем для подтверждения заказа. Чтобы сгенерировать ЭН, перей…" at bounding box center [1340, 265] width 204 height 108
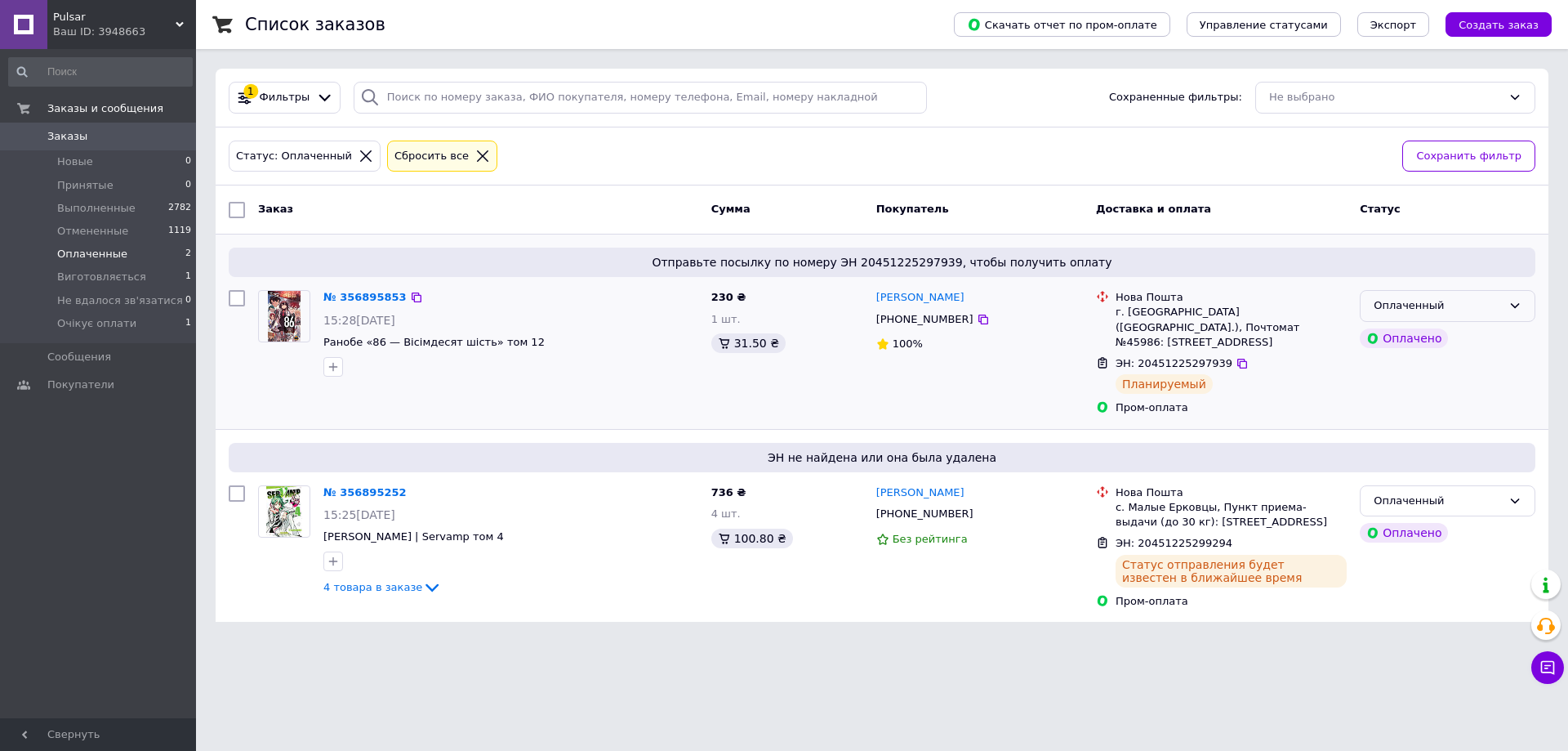
click at [1489, 305] on div "Оплаченный" at bounding box center [1438, 306] width 128 height 17
click at [1486, 356] on li "Выполнен" at bounding box center [1447, 370] width 174 height 30
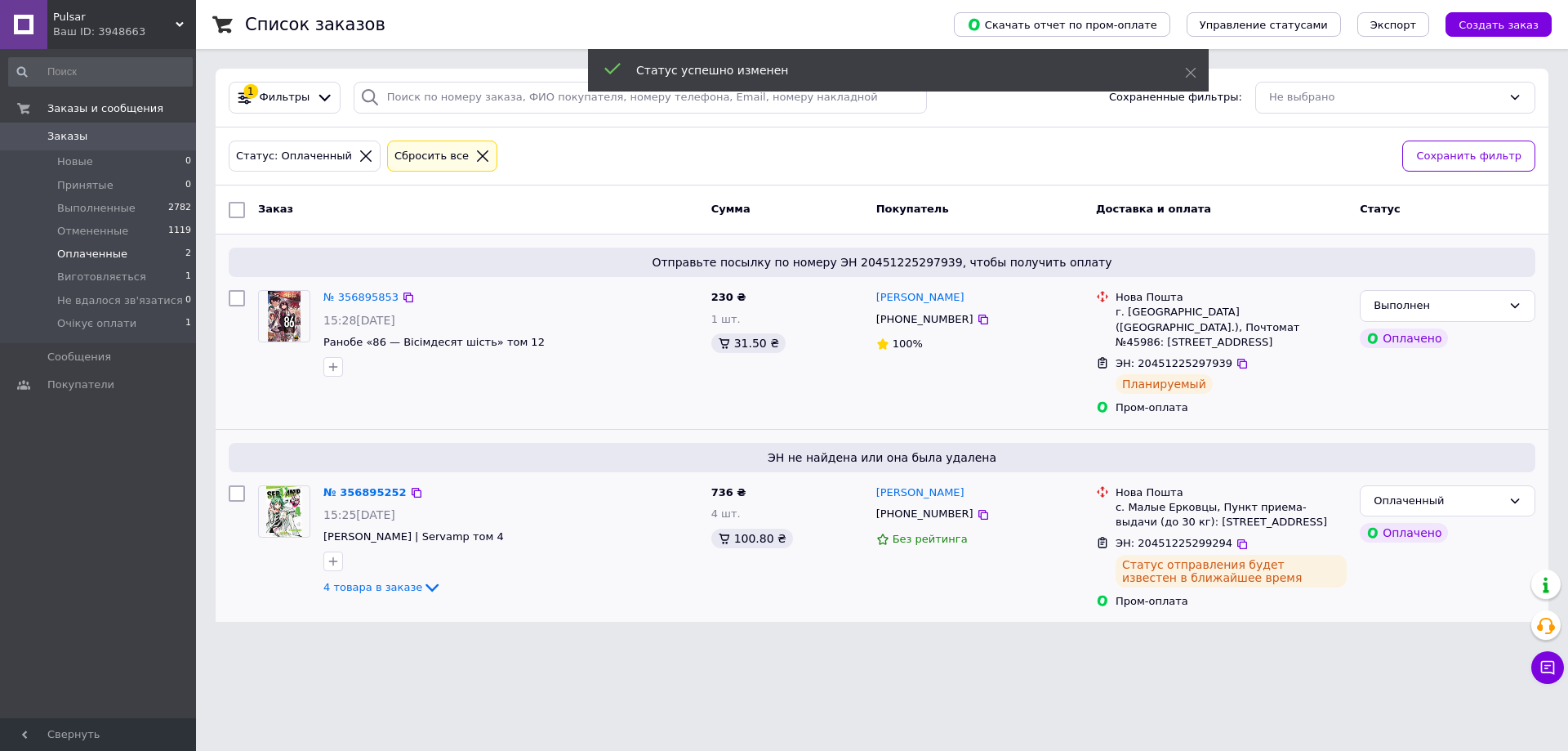
click at [1463, 480] on div "Оплаченный Оплачено" at bounding box center [1447, 547] width 188 height 137
click at [1460, 514] on div "Оплаченный" at bounding box center [1447, 501] width 176 height 32
click at [1448, 569] on li "Выполнен" at bounding box center [1447, 565] width 174 height 30
